Goal: Information Seeking & Learning: Learn about a topic

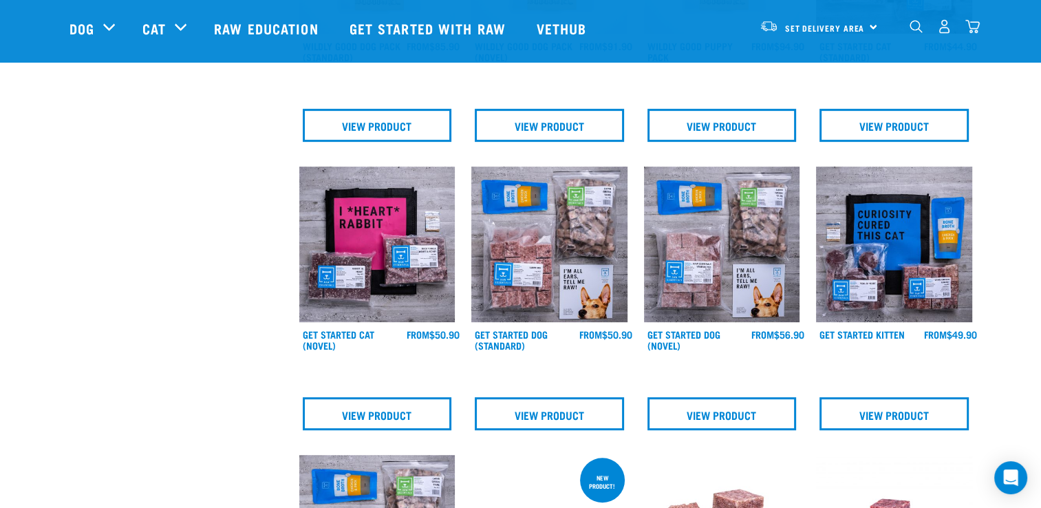
scroll to position [641, 0]
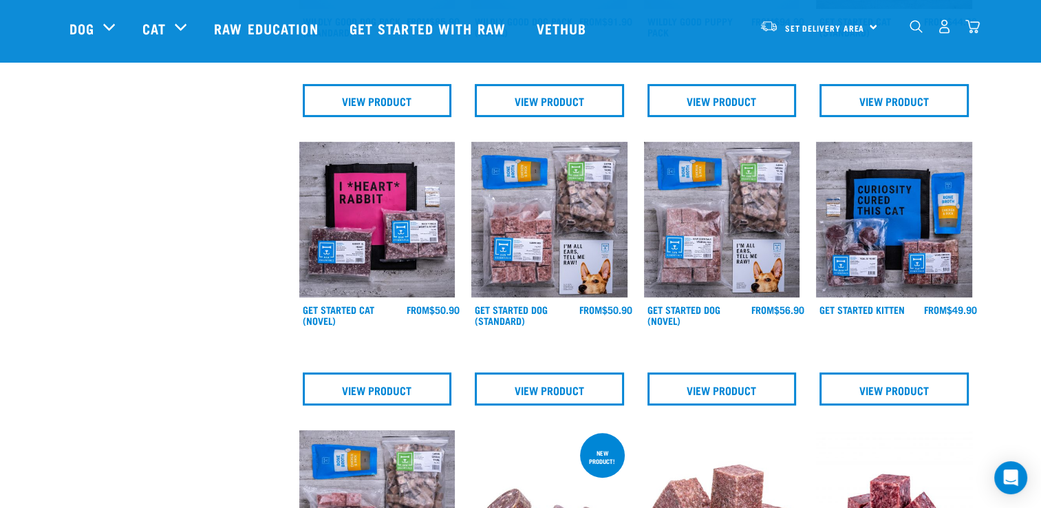
click at [528, 257] on img at bounding box center [549, 220] width 156 height 156
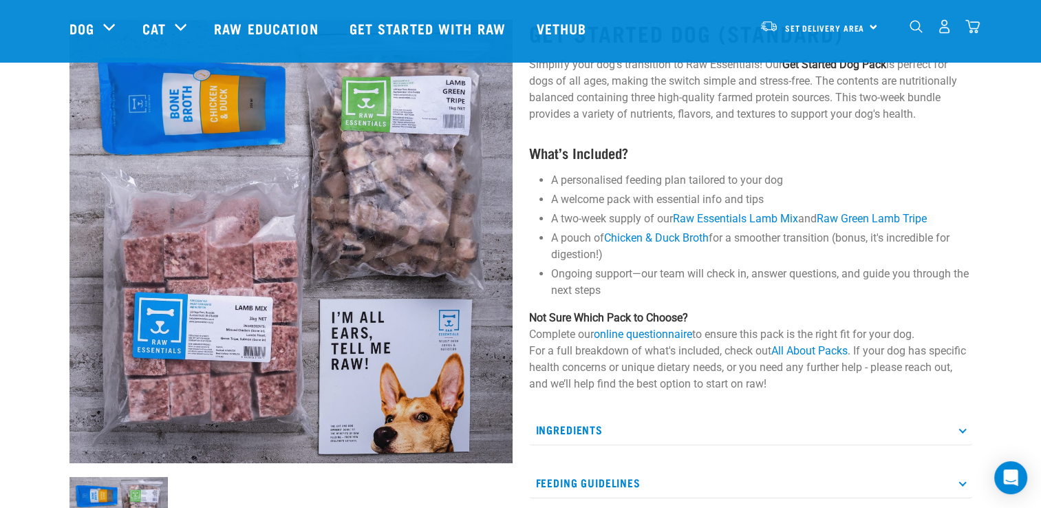
scroll to position [85, 0]
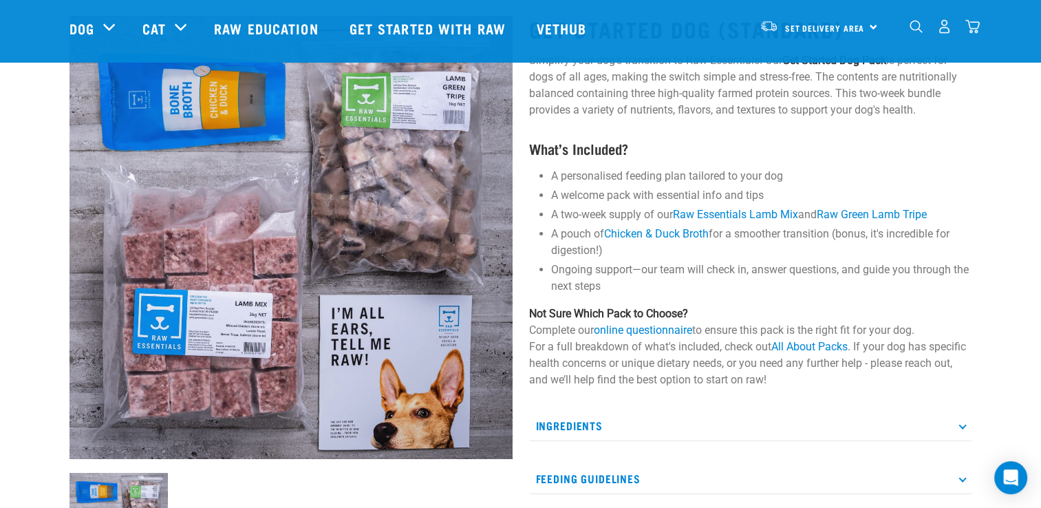
click at [189, 321] on img at bounding box center [291, 237] width 443 height 443
click at [705, 216] on link "Raw Essentials Lamb Mix" at bounding box center [735, 214] width 125 height 13
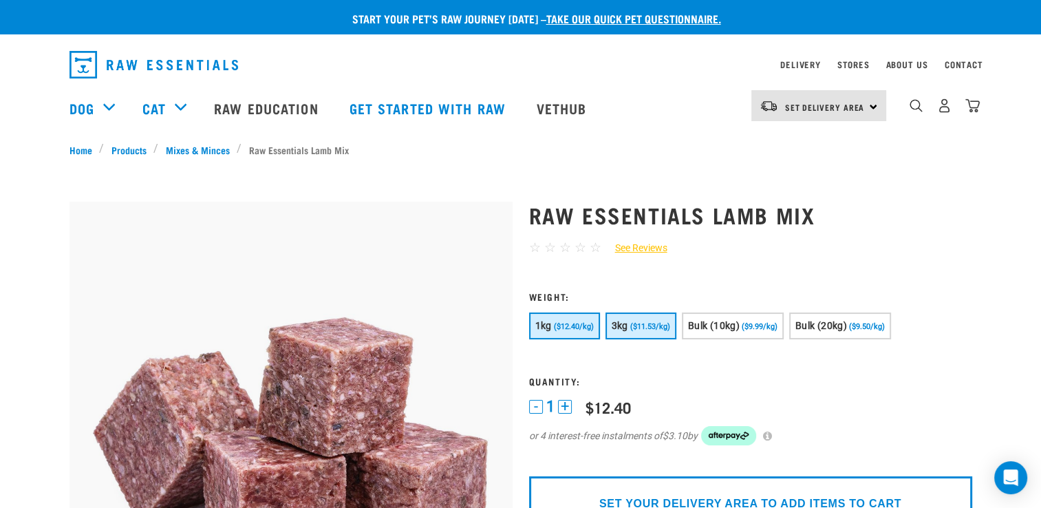
click at [635, 323] on span "($11.53/kg)" at bounding box center [650, 326] width 40 height 9
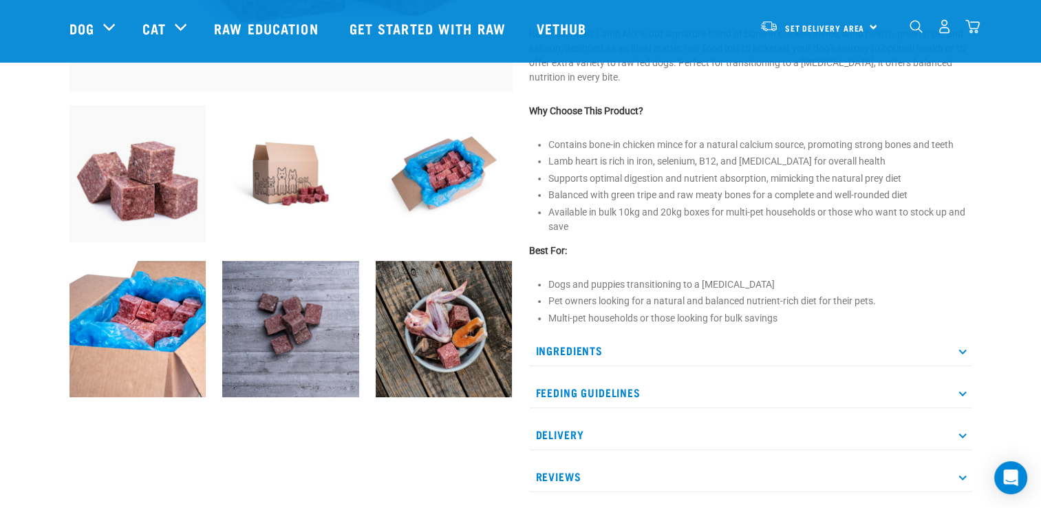
scroll to position [460, 0]
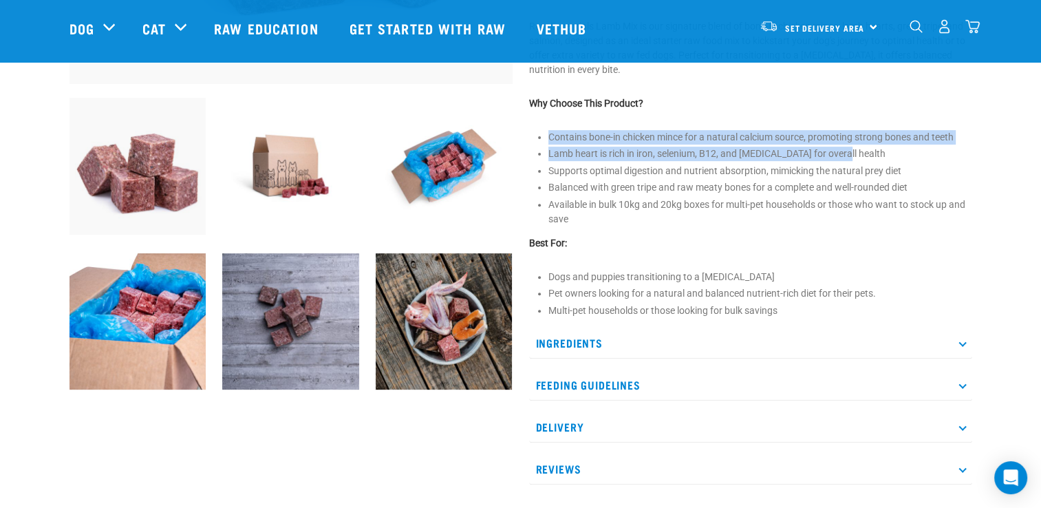
drag, startPoint x: 1040, startPoint y: 159, endPoint x: 1036, endPoint y: 129, distance: 30.0
click at [1036, 129] on div "Start your pet’s raw journey today – take our quick pet questionnaire. Delivery…" at bounding box center [520, 171] width 1041 height 1263
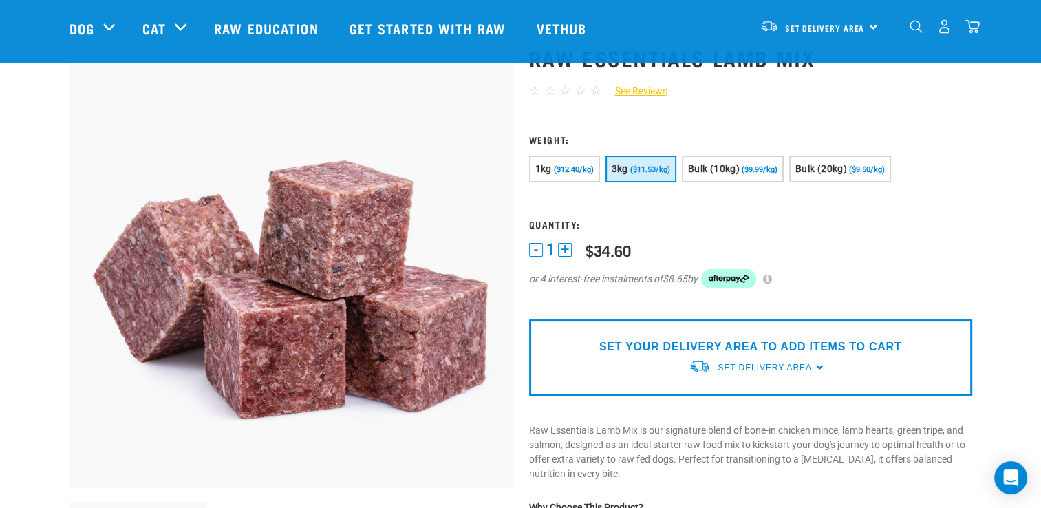
scroll to position [0, 0]
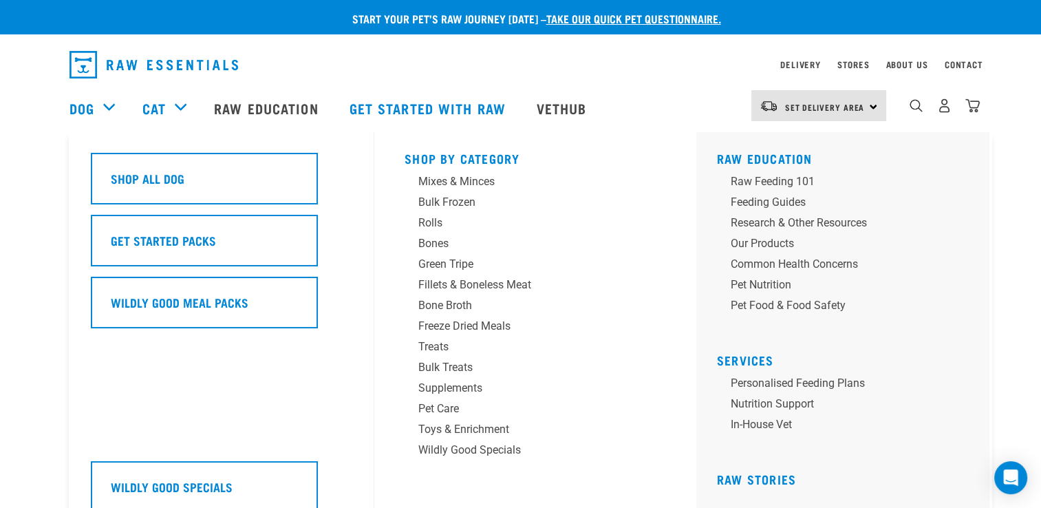
click at [104, 108] on div "Dog" at bounding box center [99, 108] width 59 height 55
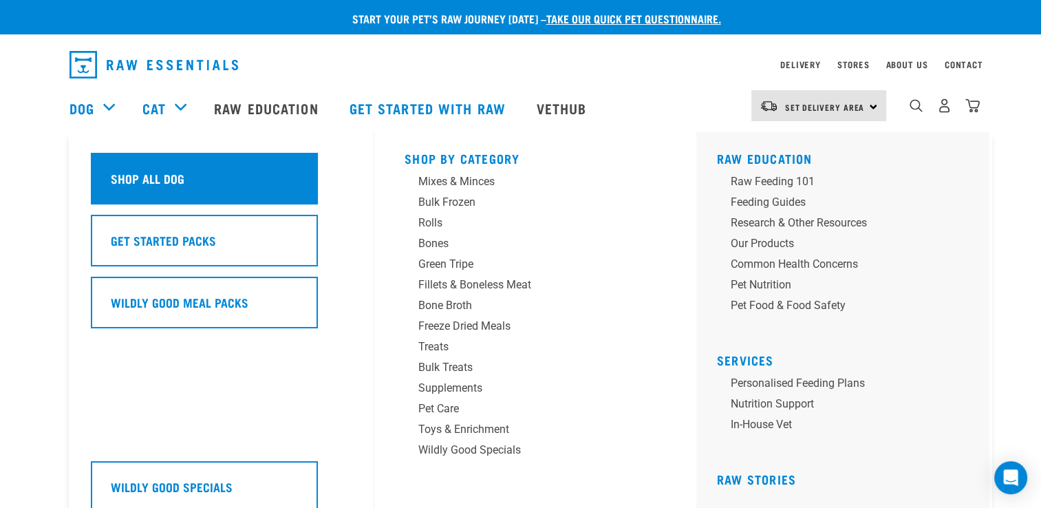
click at [127, 184] on h5 "Shop All Dog" at bounding box center [148, 178] width 74 height 18
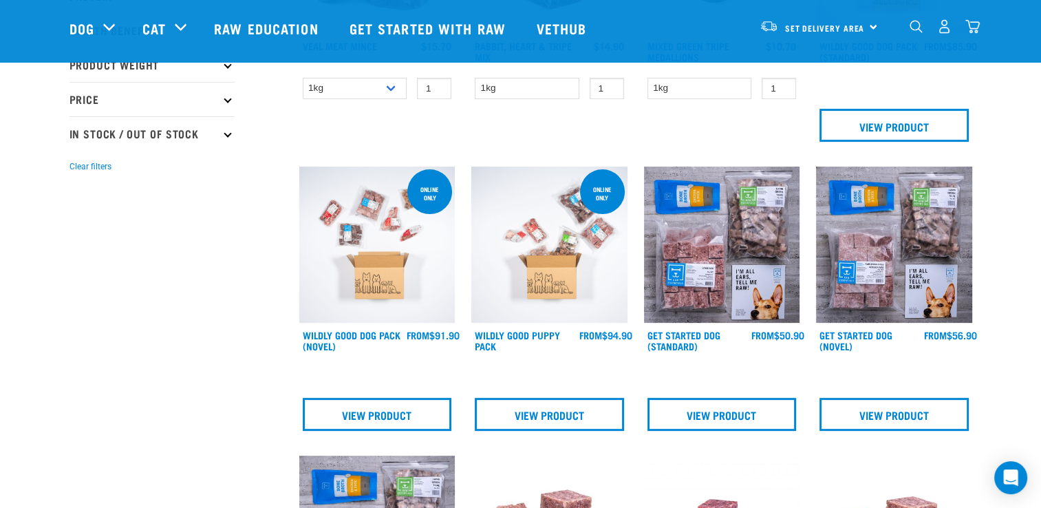
scroll to position [339, 0]
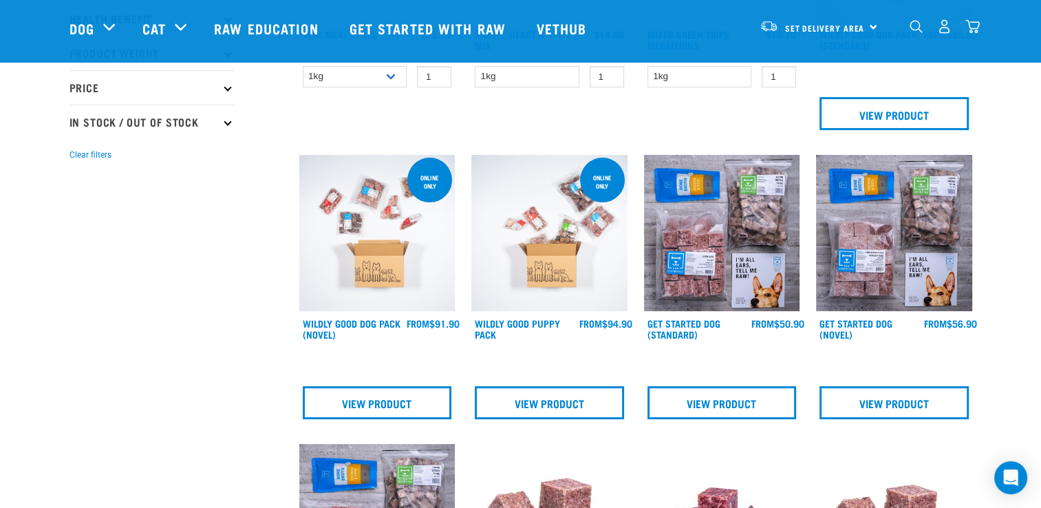
click at [908, 205] on img at bounding box center [894, 233] width 156 height 156
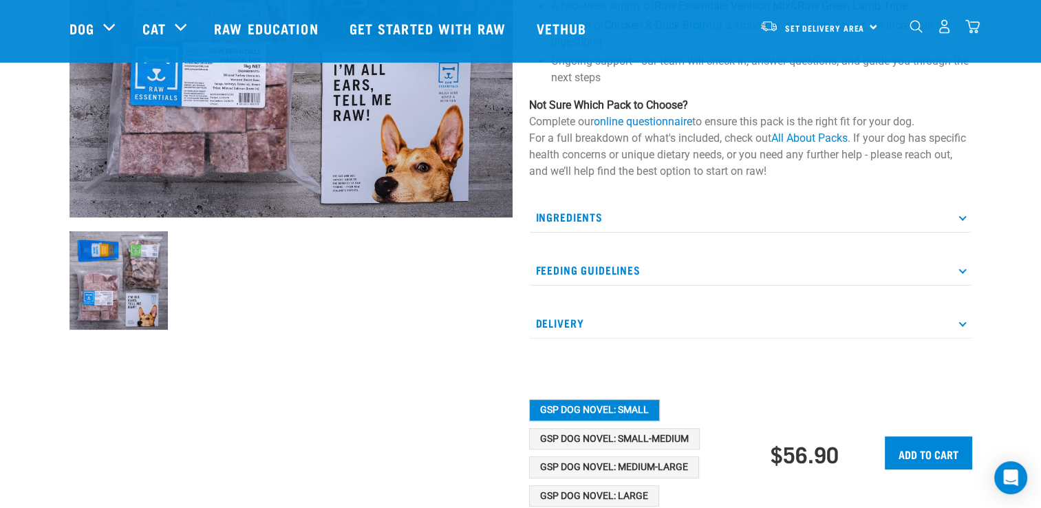
scroll to position [332, 0]
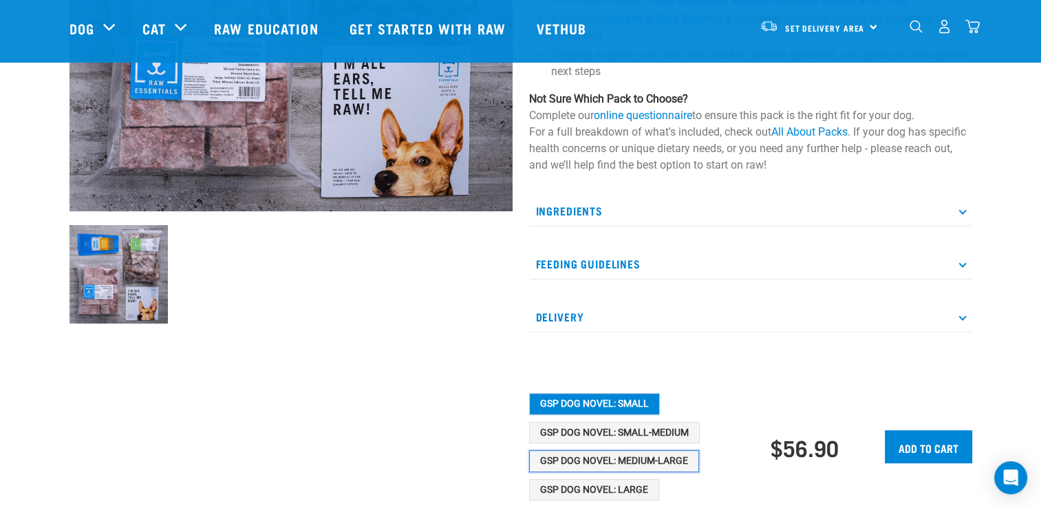
click at [576, 456] on button "GSP Dog Novel: Medium-Large" at bounding box center [614, 461] width 170 height 22
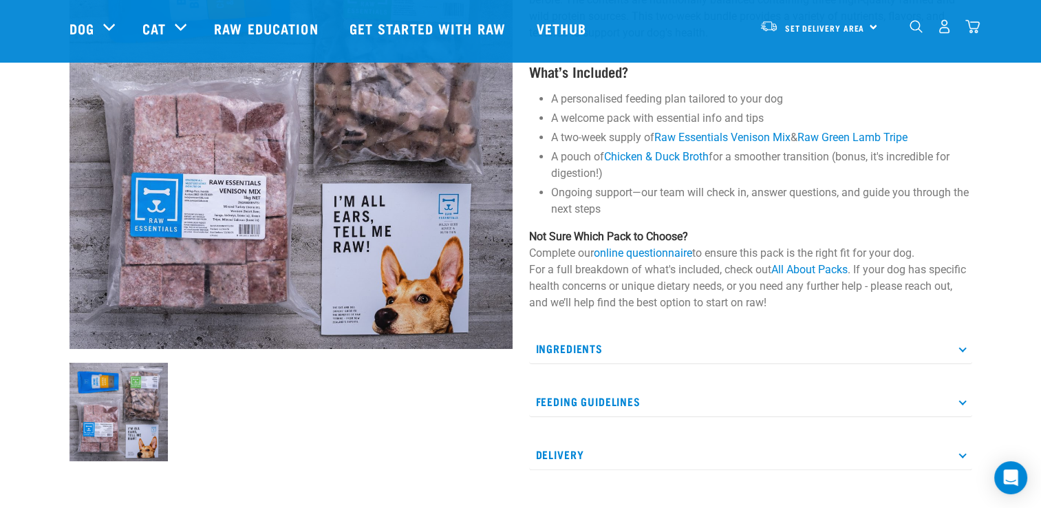
scroll to position [193, 0]
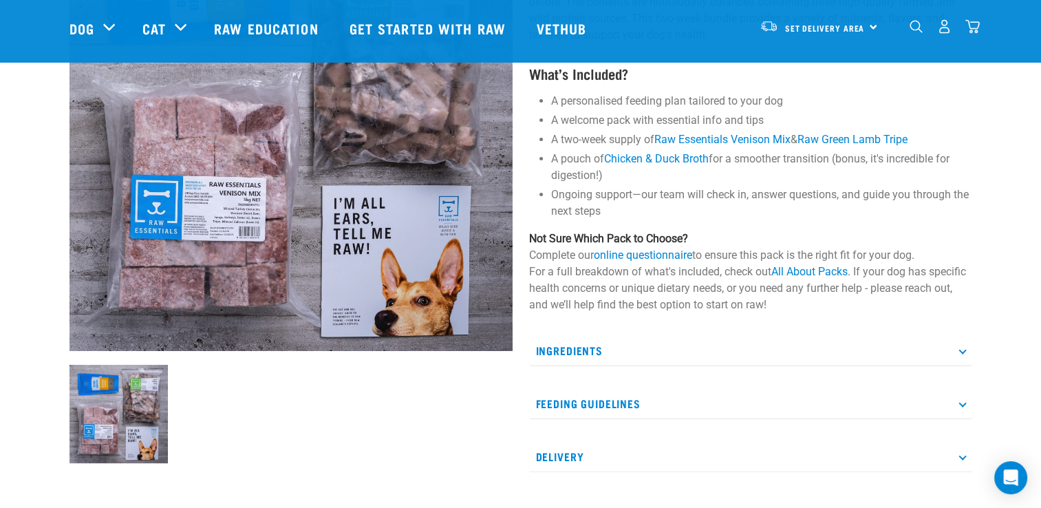
click at [566, 356] on p "Ingredients" at bounding box center [750, 350] width 443 height 31
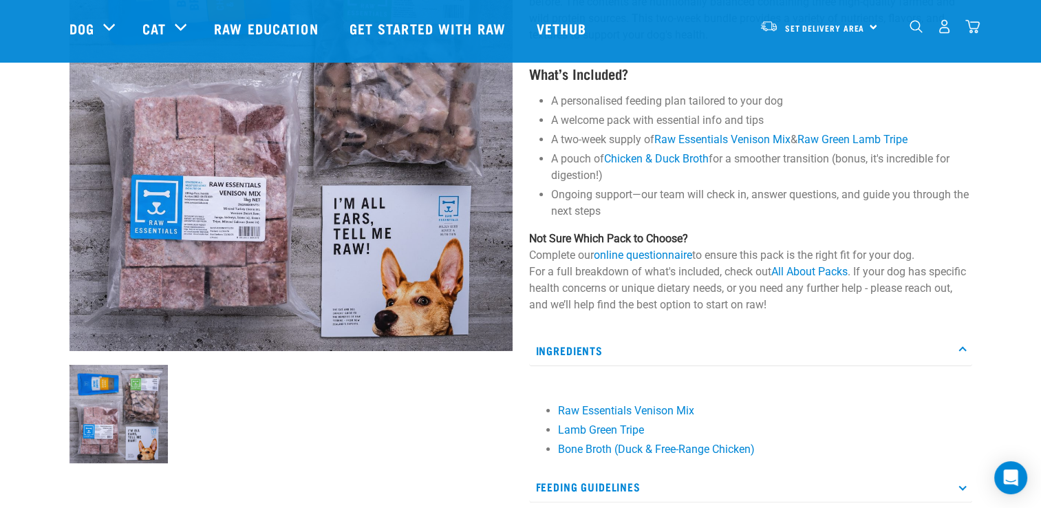
click at [417, 279] on img at bounding box center [291, 129] width 443 height 443
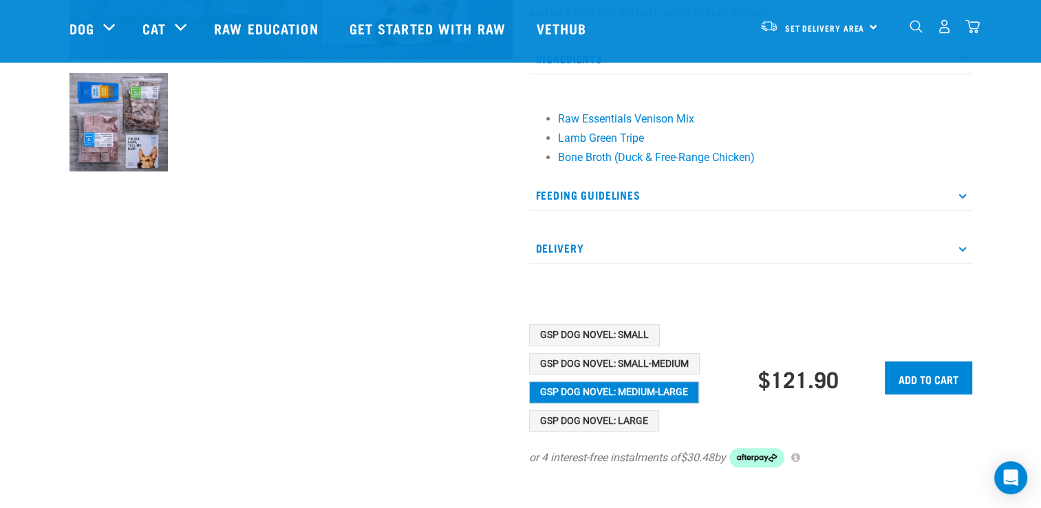
scroll to position [489, 0]
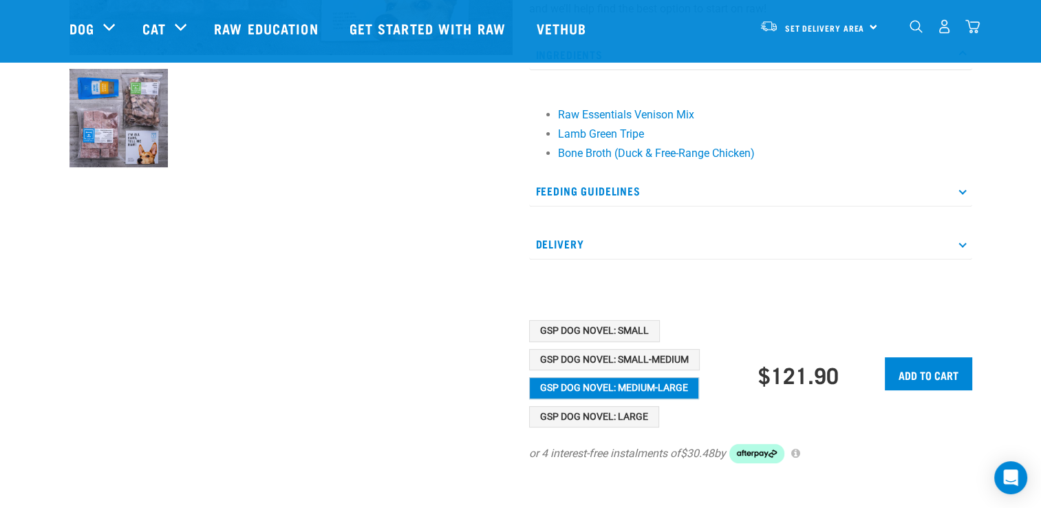
click at [959, 186] on p "Feeding Guidelines" at bounding box center [750, 190] width 443 height 31
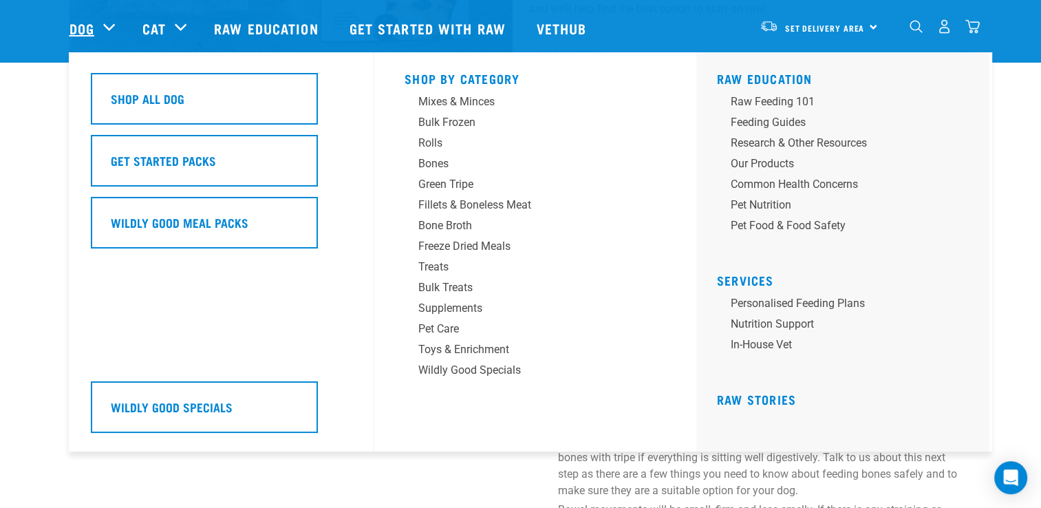
click at [85, 23] on link "Dog" at bounding box center [82, 28] width 25 height 21
click at [107, 23] on div "Dog" at bounding box center [99, 28] width 59 height 55
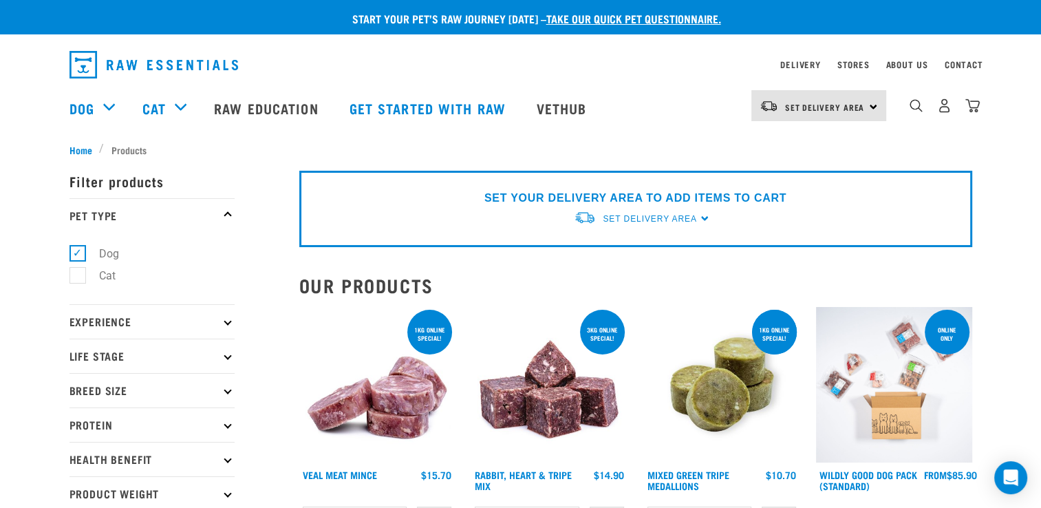
click at [160, 390] on p "Breed Size" at bounding box center [152, 390] width 165 height 34
click at [77, 474] on label "Large Dogs" at bounding box center [118, 473] width 83 height 17
click at [77, 474] on input "Large Dogs" at bounding box center [74, 470] width 9 height 9
checkbox input "true"
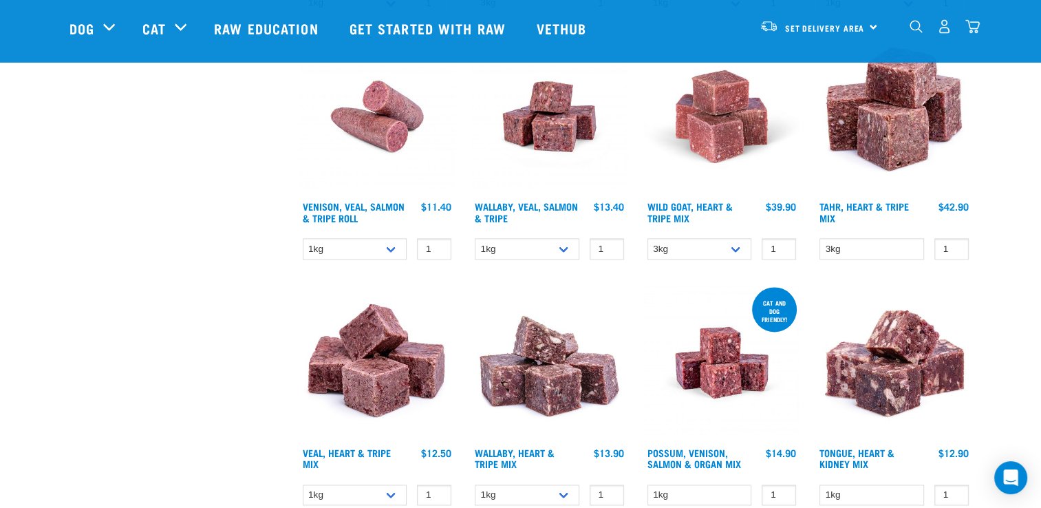
scroll to position [1731, 0]
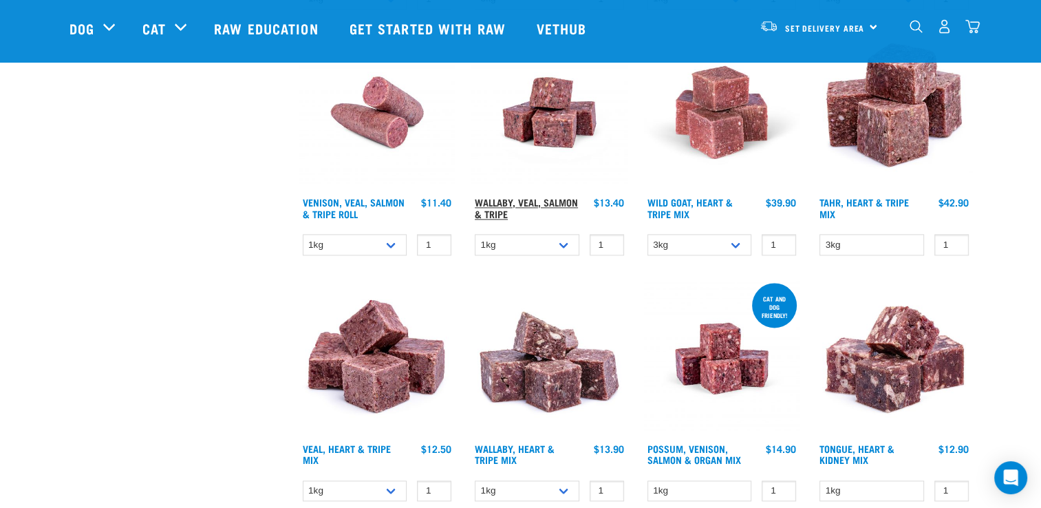
click at [515, 200] on link "Wallaby, Veal, Salmon & Tripe" at bounding box center [526, 208] width 103 height 16
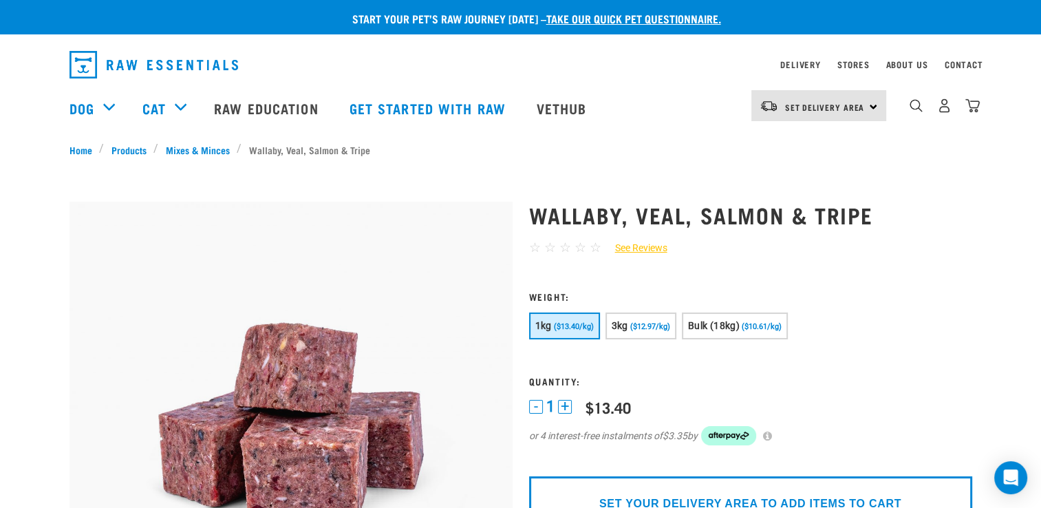
scroll to position [840, 0]
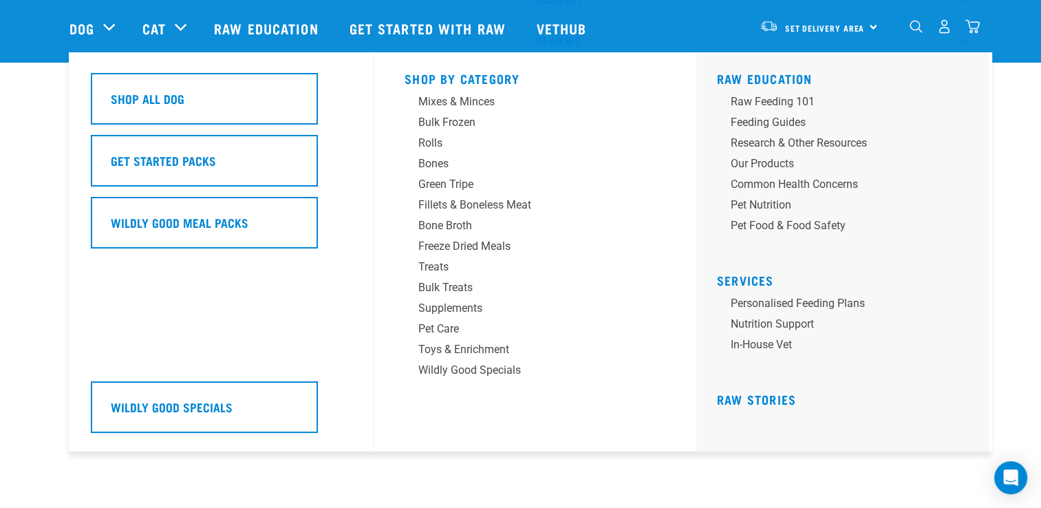
click at [116, 32] on div "Dog" at bounding box center [99, 28] width 59 height 55
click at [98, 26] on div "Dog" at bounding box center [99, 28] width 59 height 55
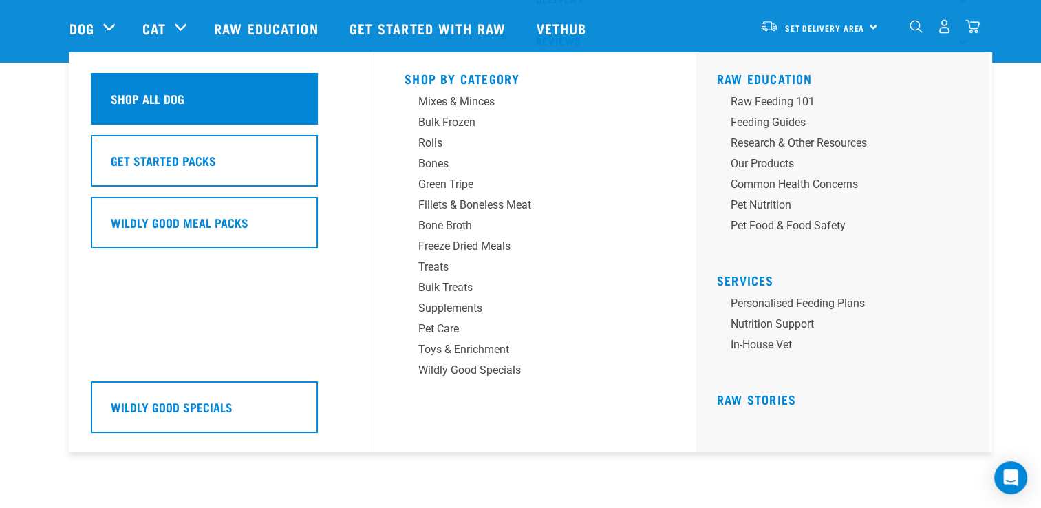
click at [166, 90] on h5 "Shop All Dog" at bounding box center [148, 98] width 74 height 18
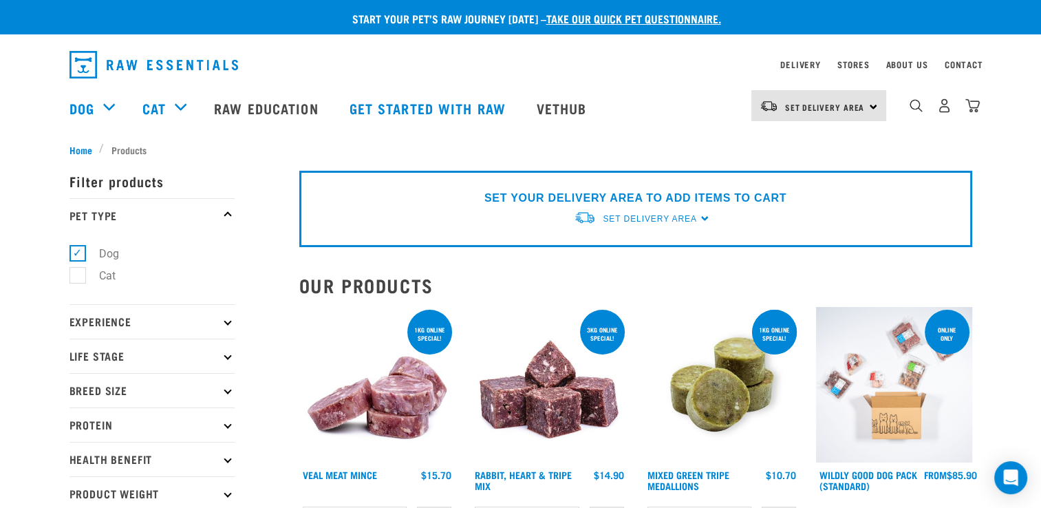
click at [152, 94] on div "Cat" at bounding box center [171, 108] width 58 height 55
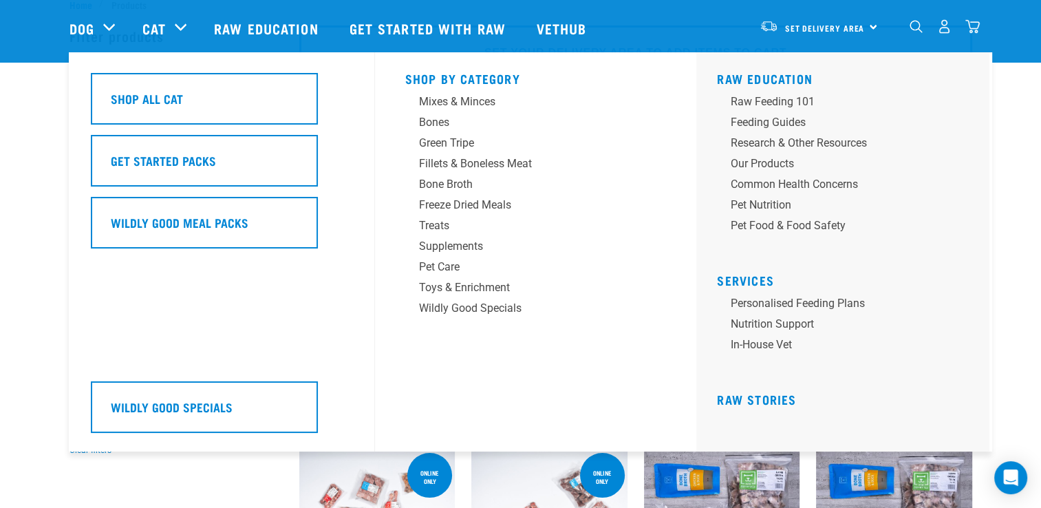
scroll to position [77, 0]
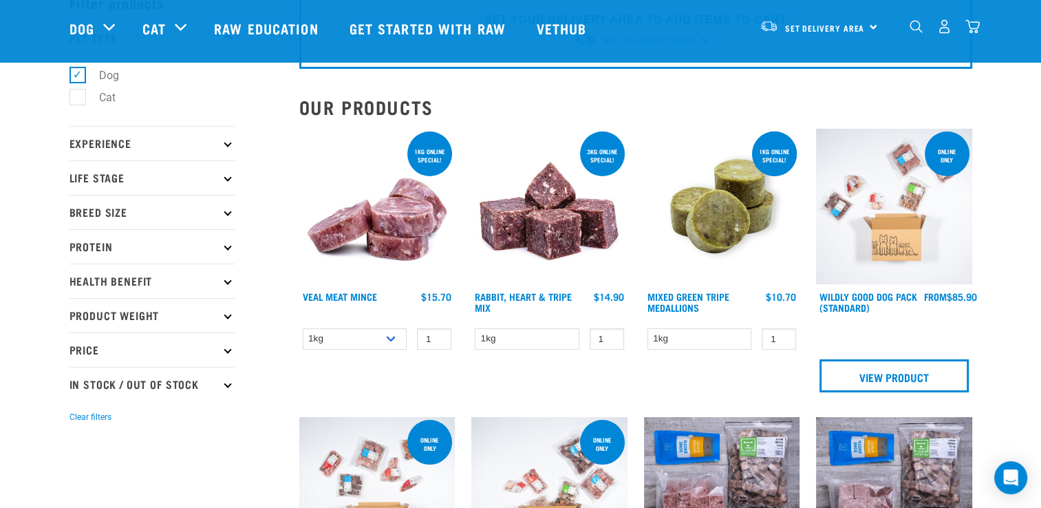
click at [230, 147] on p "Experience" at bounding box center [152, 143] width 165 height 34
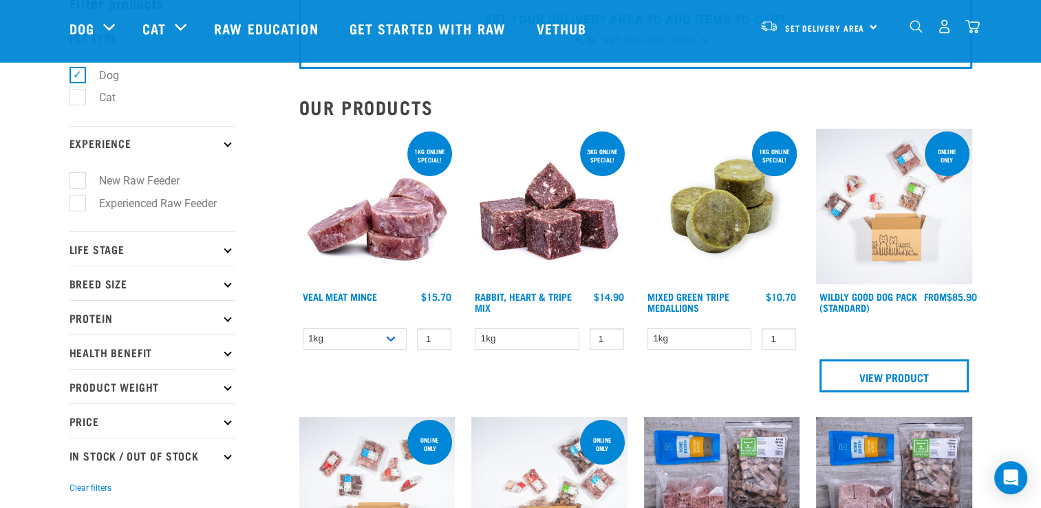
click at [223, 249] on p "Life Stage" at bounding box center [152, 248] width 165 height 34
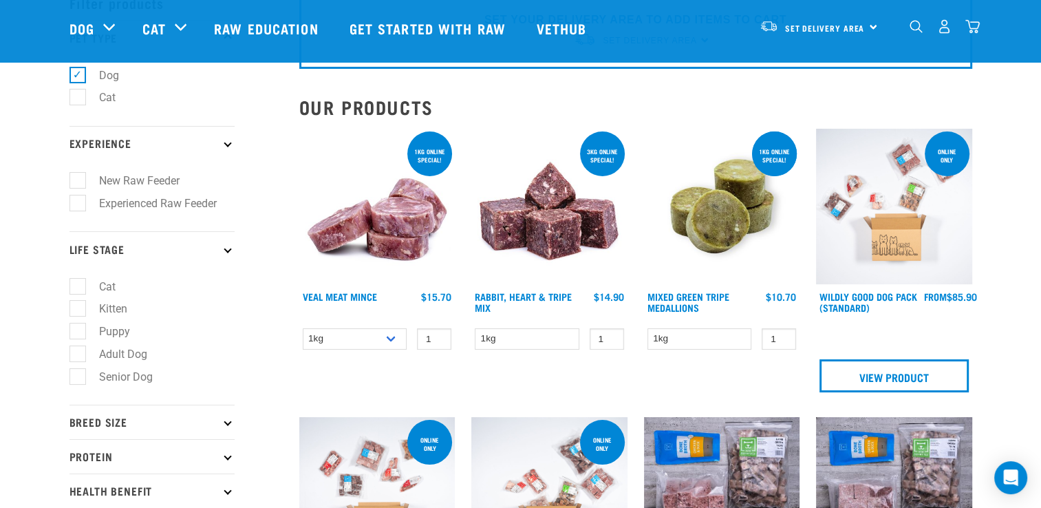
click at [223, 249] on p "Life Stage" at bounding box center [152, 248] width 165 height 34
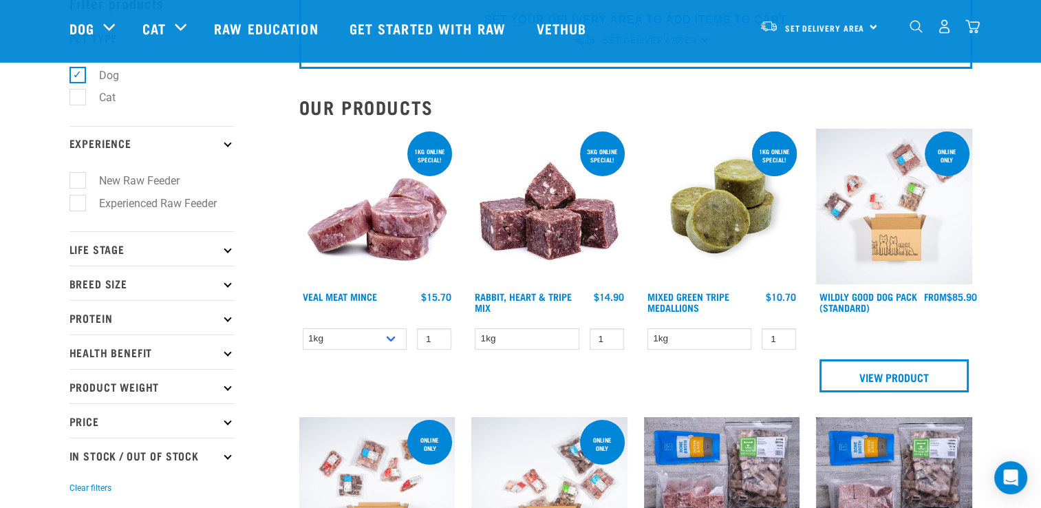
click at [230, 354] on p "Health Benefit" at bounding box center [152, 351] width 165 height 34
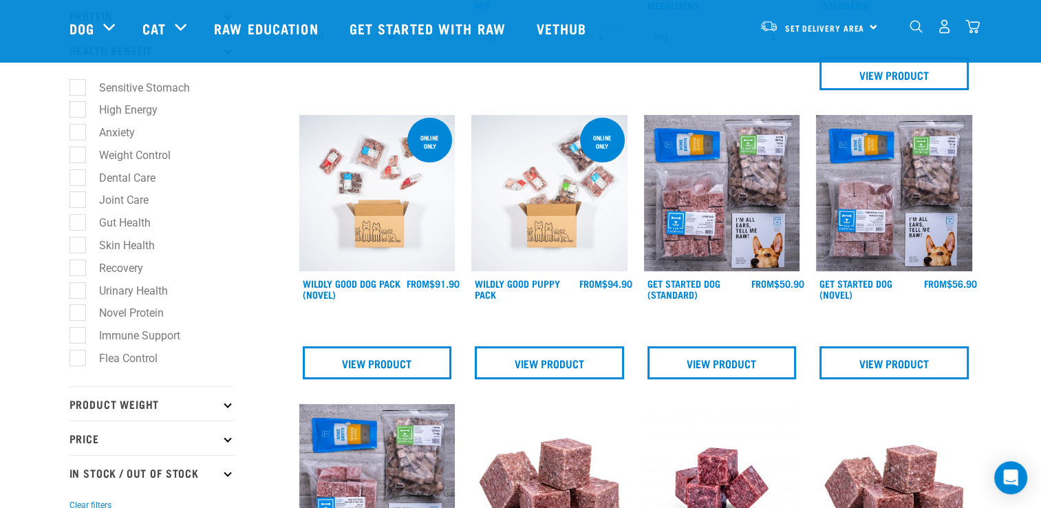
scroll to position [383, 0]
